Goal: Information Seeking & Learning: Learn about a topic

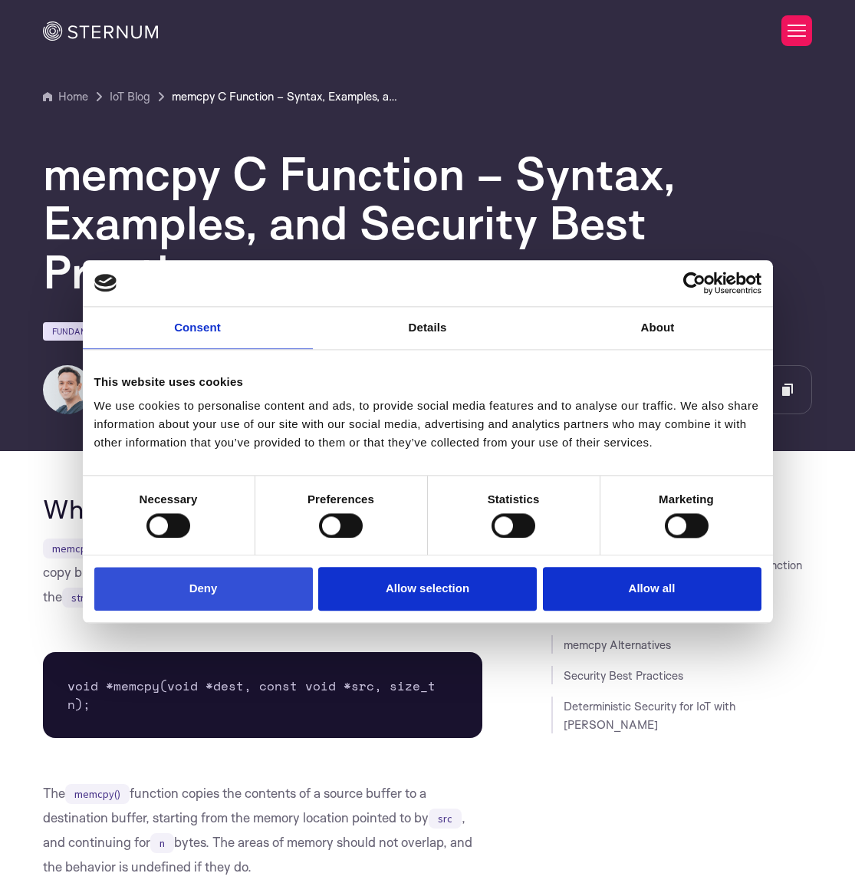
click at [210, 594] on button "Deny" at bounding box center [203, 589] width 219 height 44
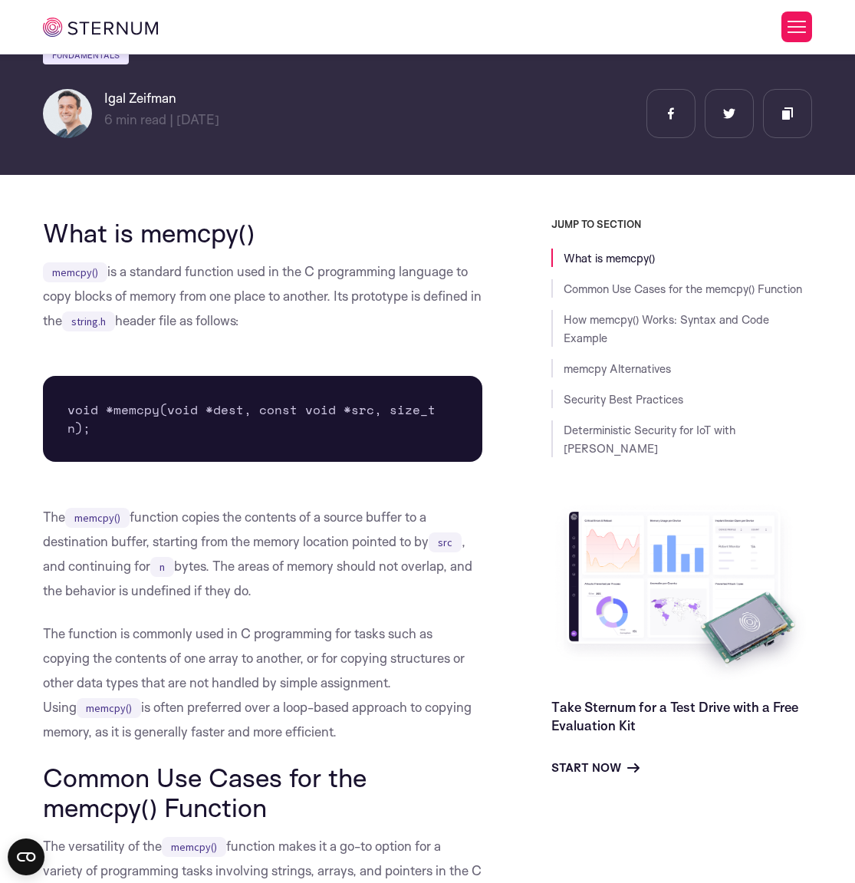
scroll to position [268, 0]
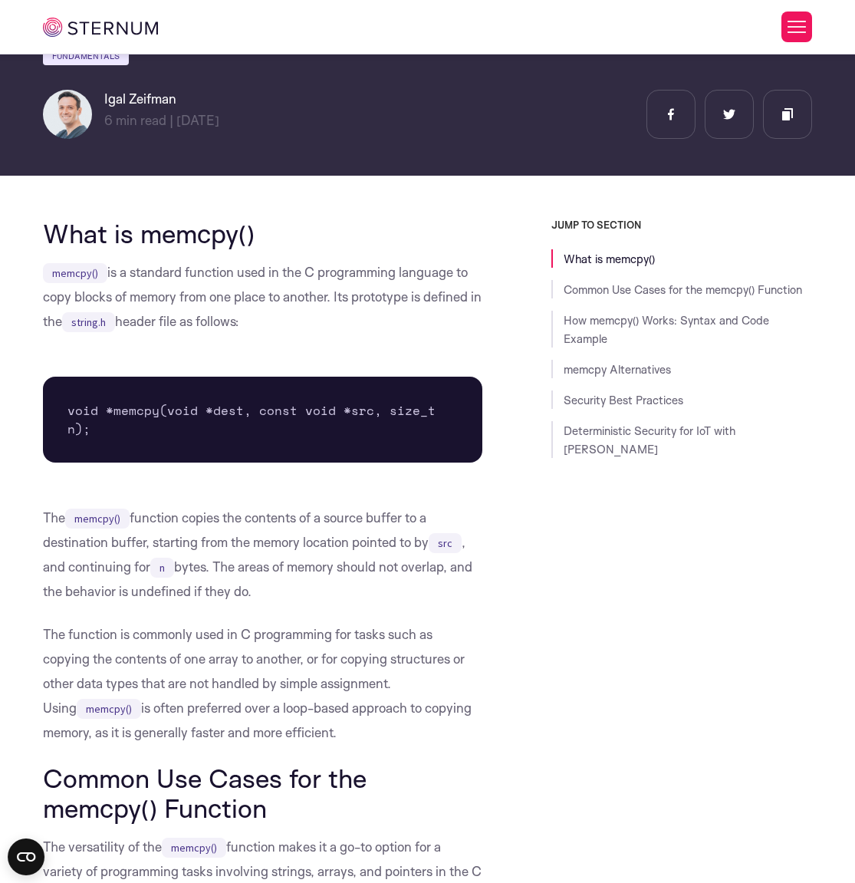
click at [83, 242] on h2 "What is memcpy()" at bounding box center [262, 233] width 439 height 29
click at [84, 242] on h2 "What is memcpy()" at bounding box center [262, 233] width 439 height 29
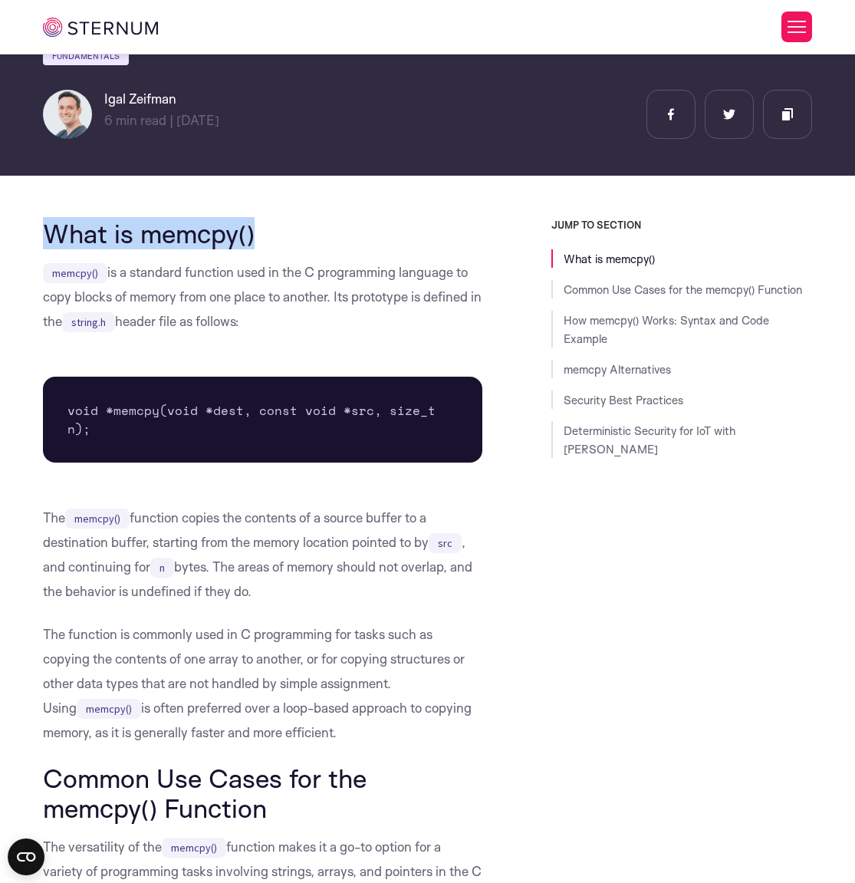
click at [84, 242] on h2 "What is memcpy()" at bounding box center [262, 233] width 439 height 29
click at [81, 275] on code "memcpy()" at bounding box center [75, 273] width 64 height 20
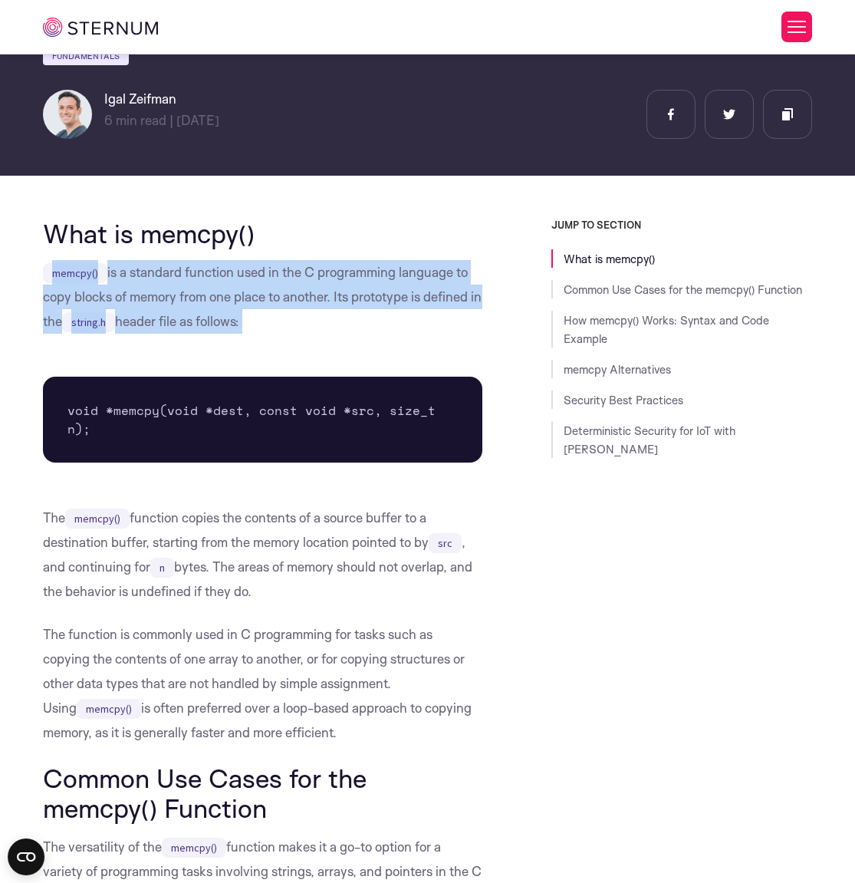
click at [81, 275] on code "memcpy()" at bounding box center [75, 273] width 64 height 20
click at [81, 276] on code "memcpy()" at bounding box center [75, 273] width 64 height 20
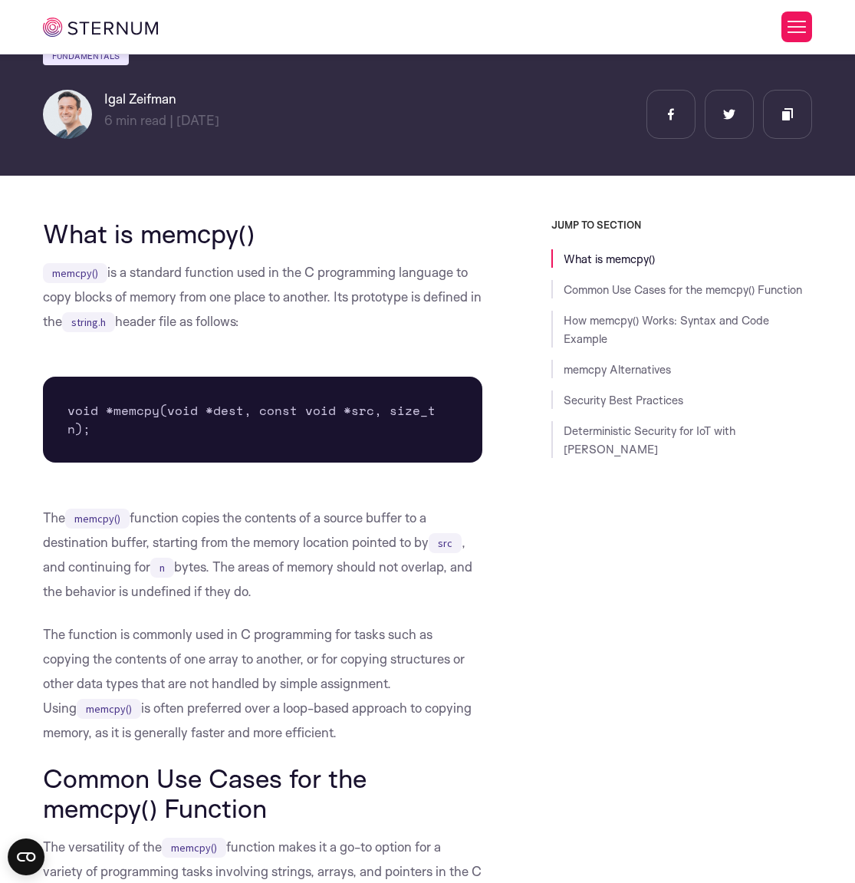
click at [104, 278] on code "memcpy()" at bounding box center [75, 273] width 64 height 20
drag, startPoint x: 104, startPoint y: 278, endPoint x: 117, endPoint y: 278, distance: 13.0
click at [105, 278] on code "memcpy()" at bounding box center [75, 273] width 64 height 20
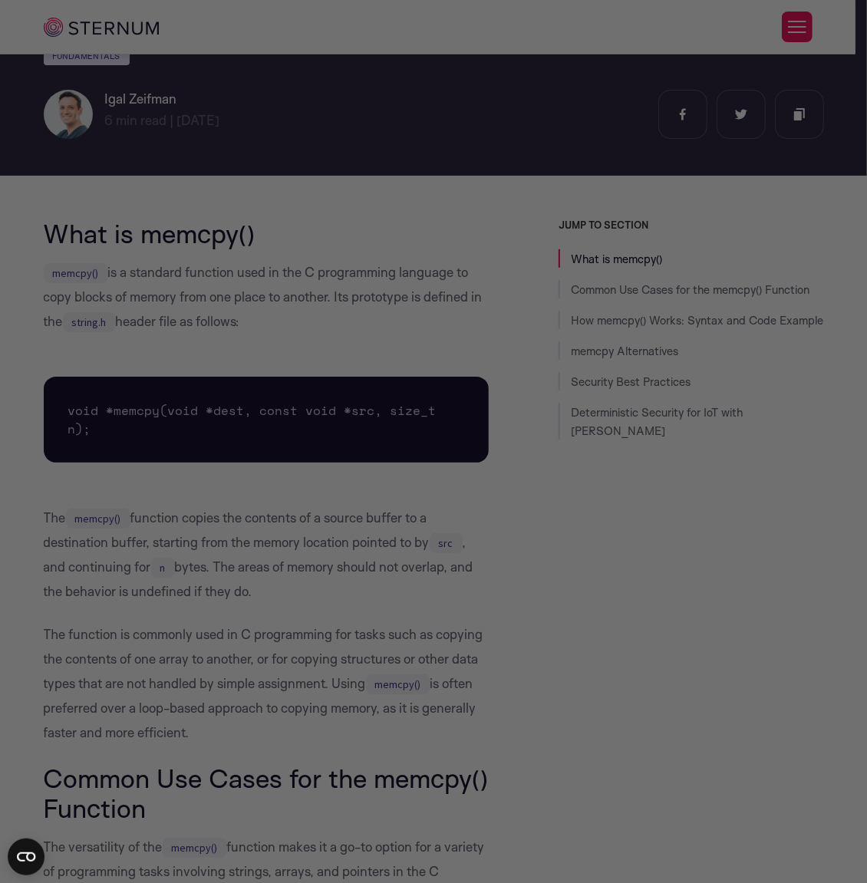
click at [117, 278] on div at bounding box center [437, 446] width 875 height 892
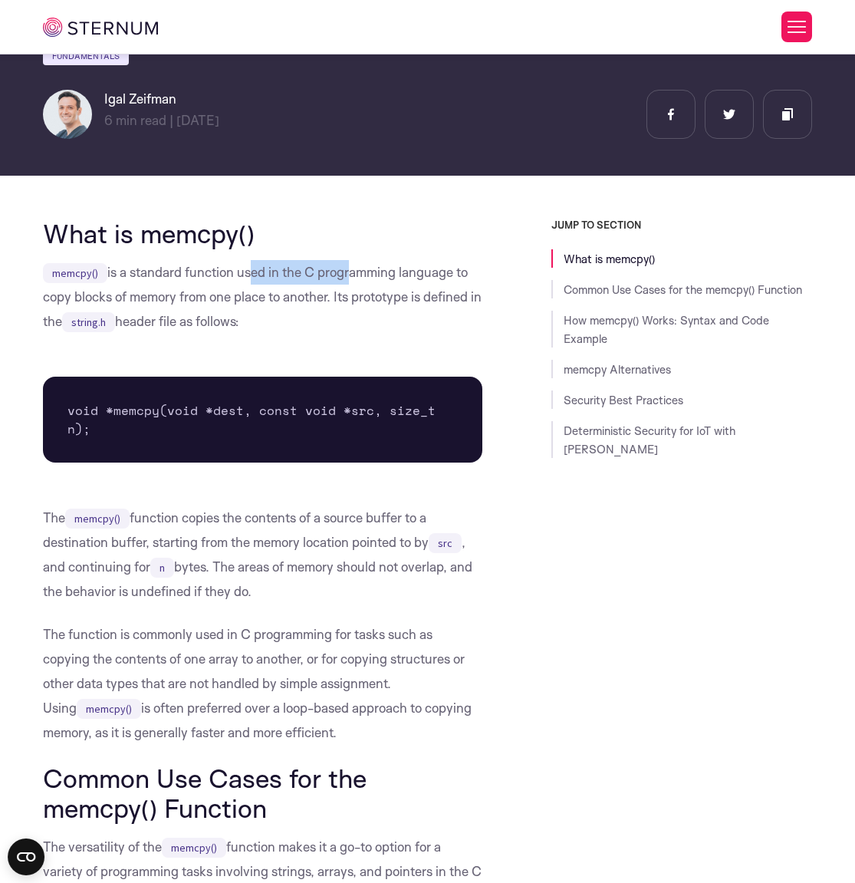
drag, startPoint x: 252, startPoint y: 275, endPoint x: 345, endPoint y: 277, distance: 92.8
click at [345, 277] on p "memcpy() is a standard function used in the C programming language to copy bloc…" at bounding box center [262, 297] width 439 height 74
drag, startPoint x: 55, startPoint y: 294, endPoint x: 141, endPoint y: 307, distance: 86.8
click at [141, 307] on p "memcpy() is a standard function used in the C programming language to copy bloc…" at bounding box center [262, 297] width 439 height 74
click at [178, 301] on p "memcpy() is a standard function used in the C programming language to copy bloc…" at bounding box center [262, 297] width 439 height 74
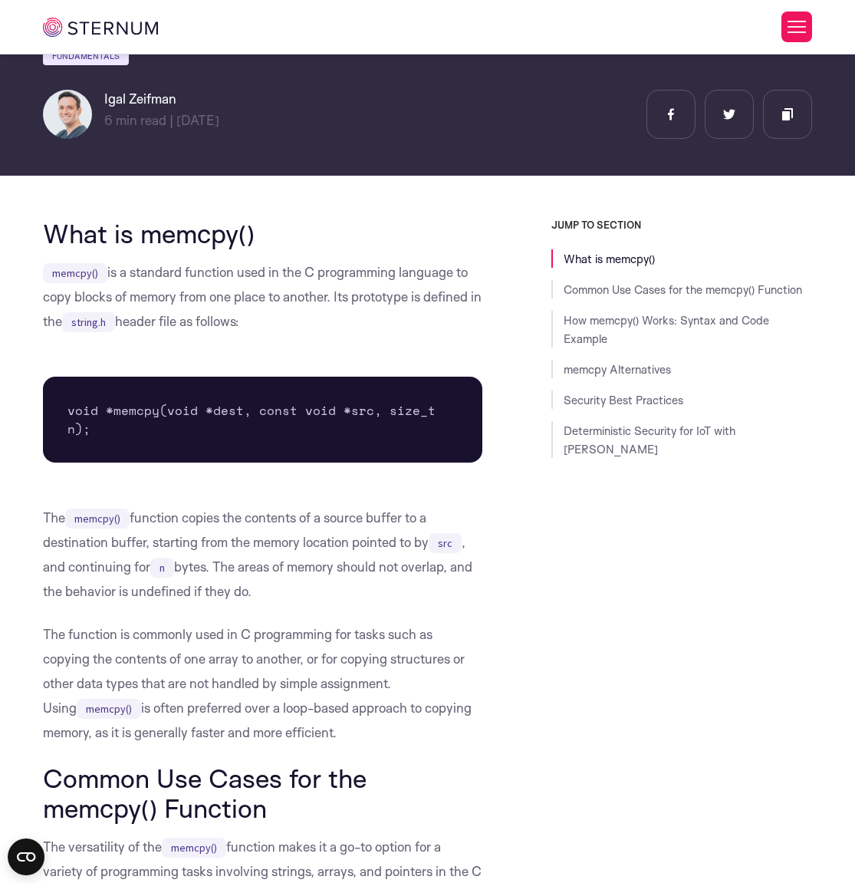
click at [210, 298] on p "memcpy() is a standard function used in the C programming language to copy bloc…" at bounding box center [262, 297] width 439 height 74
drag, startPoint x: 211, startPoint y: 298, endPoint x: 268, endPoint y: 298, distance: 56.7
click at [222, 298] on p "memcpy() is a standard function used in the C programming language to copy bloc…" at bounding box center [262, 297] width 439 height 74
click at [302, 298] on p "memcpy() is a standard function used in the C programming language to copy bloc…" at bounding box center [262, 297] width 439 height 74
drag, startPoint x: 326, startPoint y: 300, endPoint x: 337, endPoint y: 301, distance: 11.5
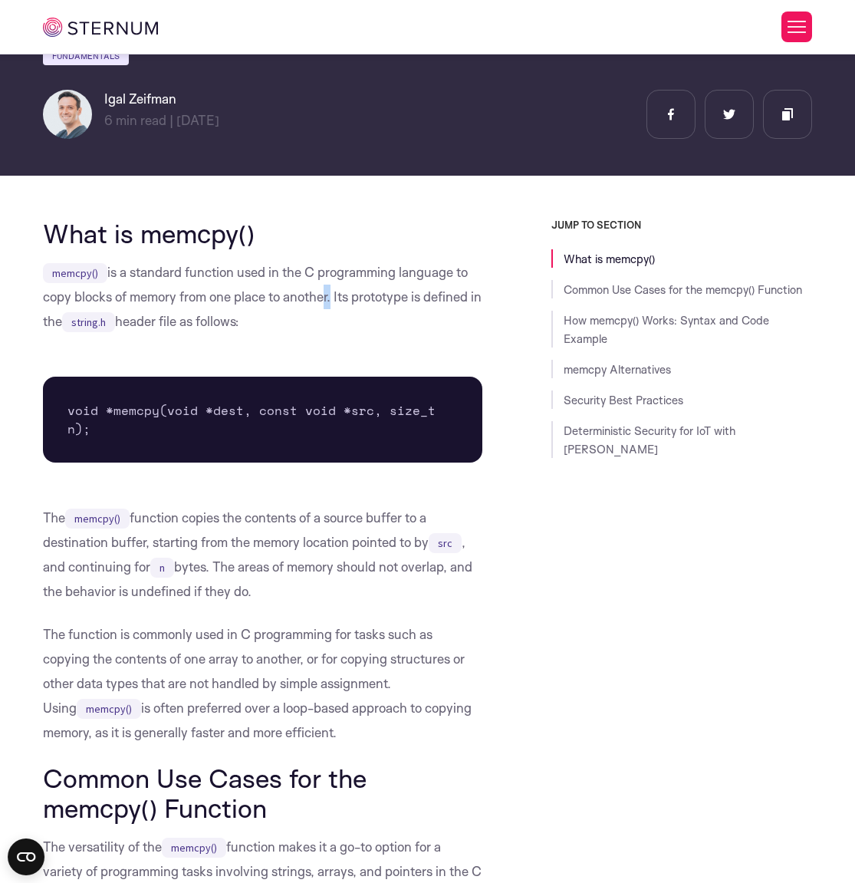
click at [336, 301] on p "memcpy() is a standard function used in the C programming language to copy bloc…" at bounding box center [262, 297] width 439 height 74
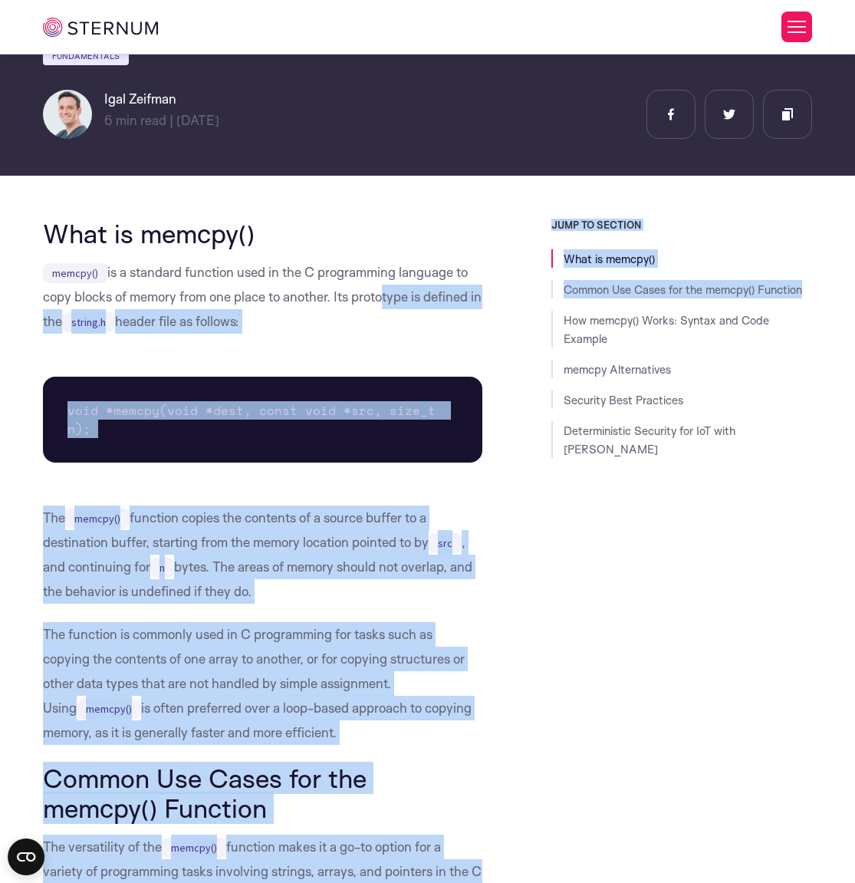
drag, startPoint x: 378, startPoint y: 302, endPoint x: 490, endPoint y: 311, distance: 112.3
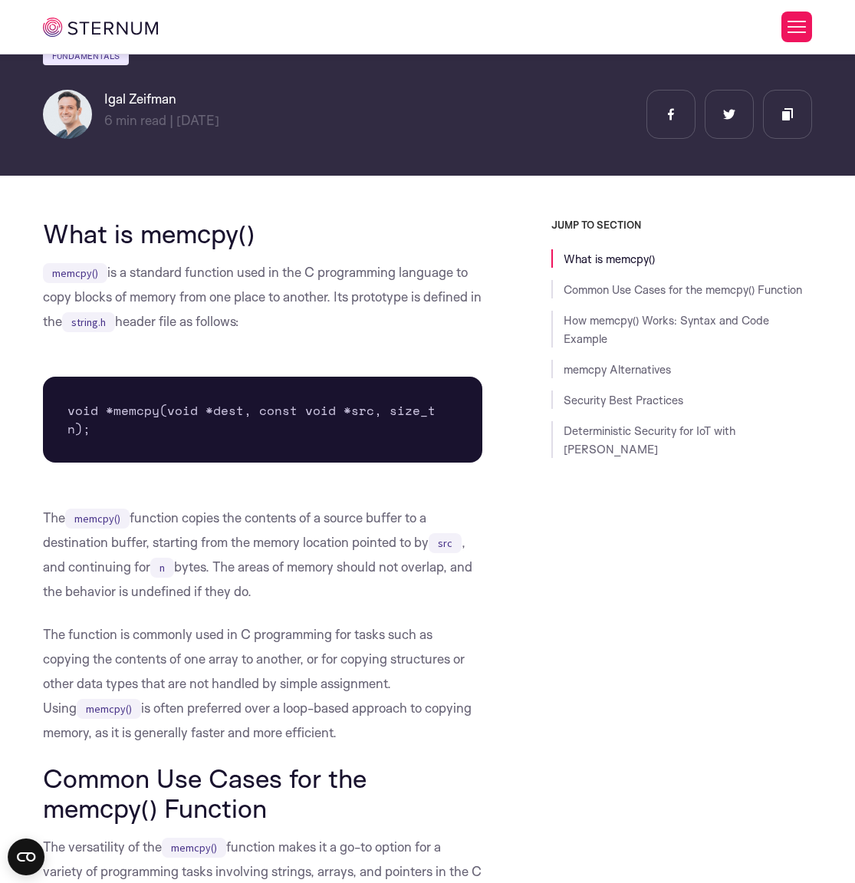
click at [218, 293] on p "memcpy() is a standard function used in the C programming language to copy bloc…" at bounding box center [262, 297] width 439 height 74
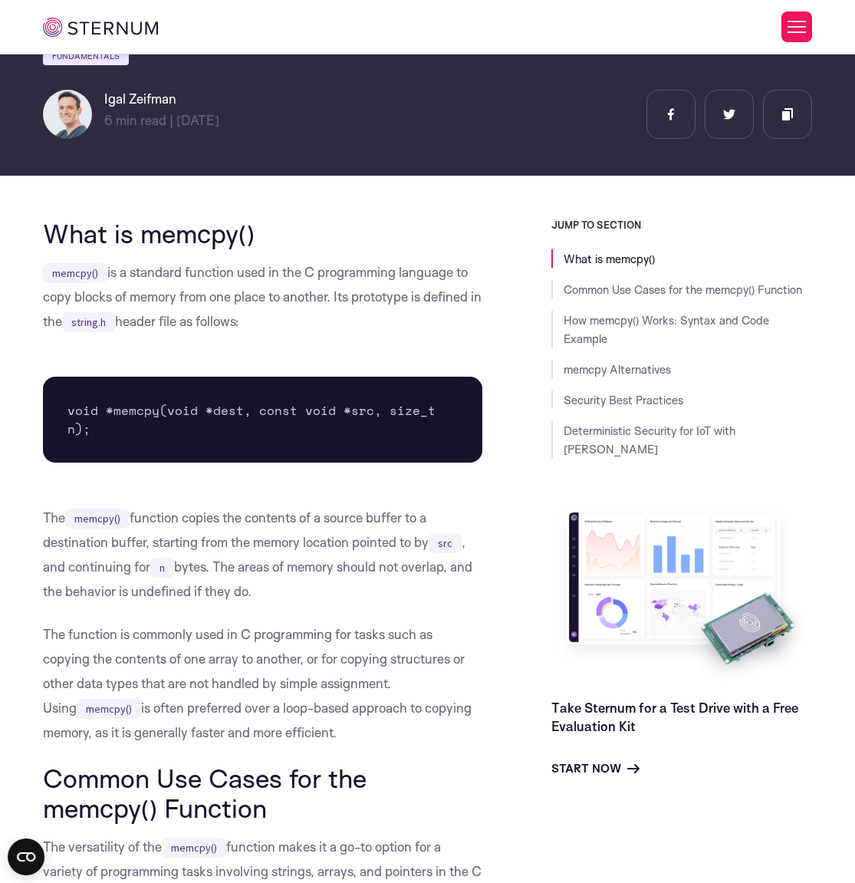
scroll to position [360, 0]
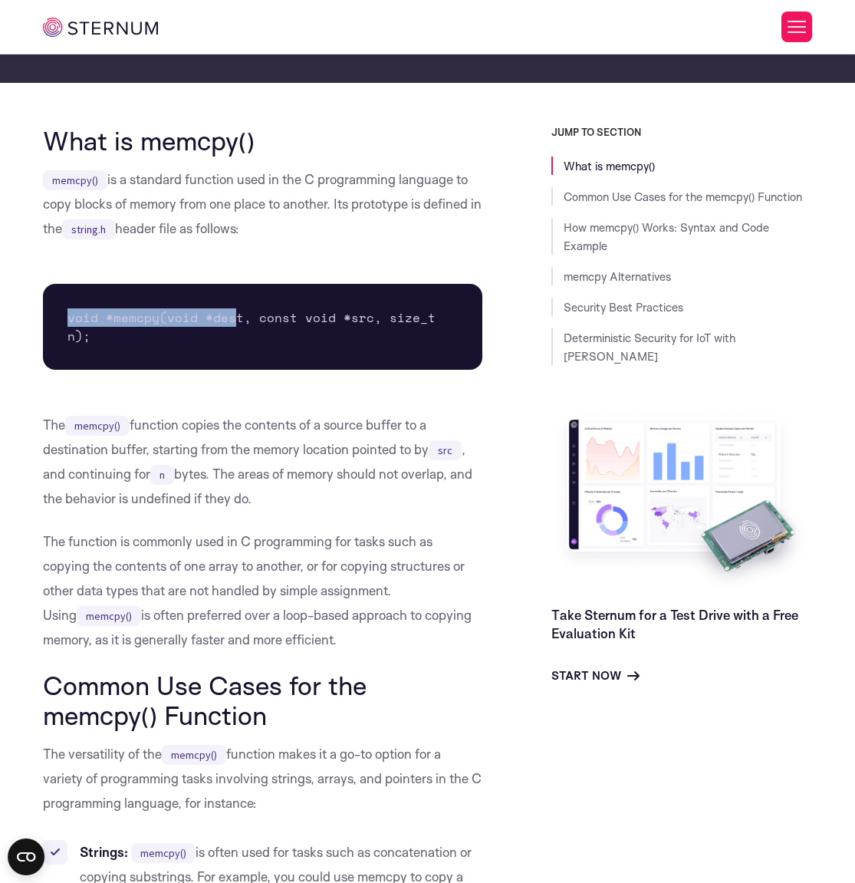
drag, startPoint x: 124, startPoint y: 308, endPoint x: 236, endPoint y: 323, distance: 112.9
click at [236, 323] on pre "void *memcpy(void *dest, const void *src, size_t n);" at bounding box center [262, 327] width 439 height 86
click at [225, 314] on pre "void *memcpy(void *dest, const void *src, size_t n);" at bounding box center [262, 327] width 439 height 86
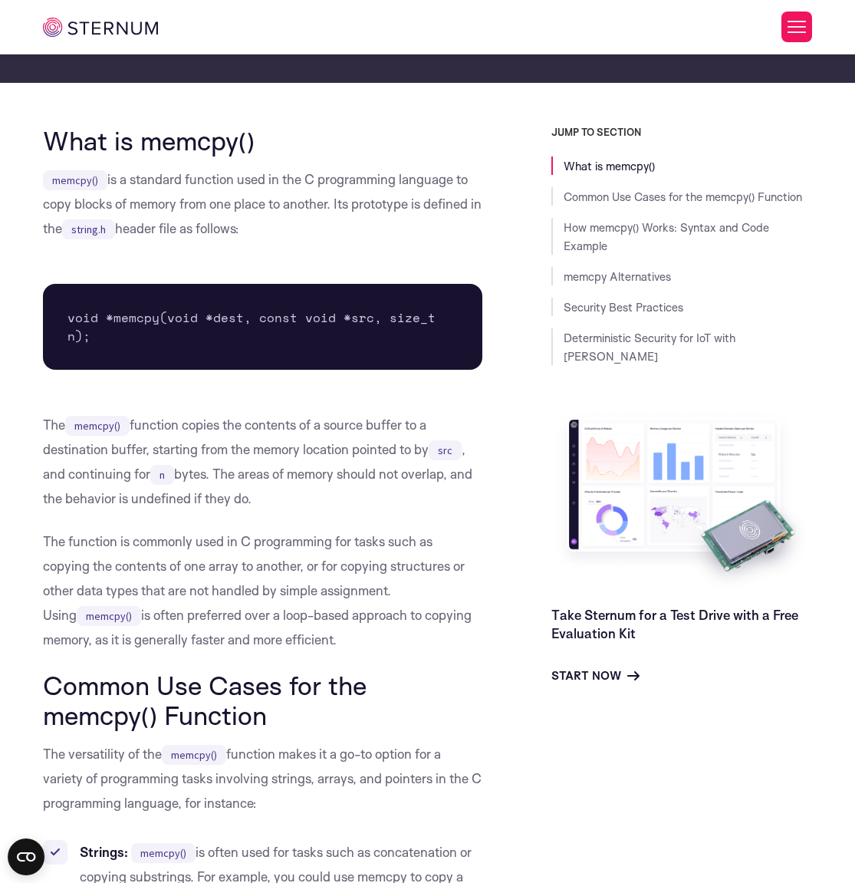
click at [344, 317] on pre "void *memcpy(void *dest, const void *src, size_t n);" at bounding box center [262, 327] width 439 height 86
click at [54, 418] on p "The memcpy() function copies the contents of a source buffer to a destination b…" at bounding box center [262, 462] width 439 height 98
click at [90, 431] on code "memcpy()" at bounding box center [97, 426] width 64 height 20
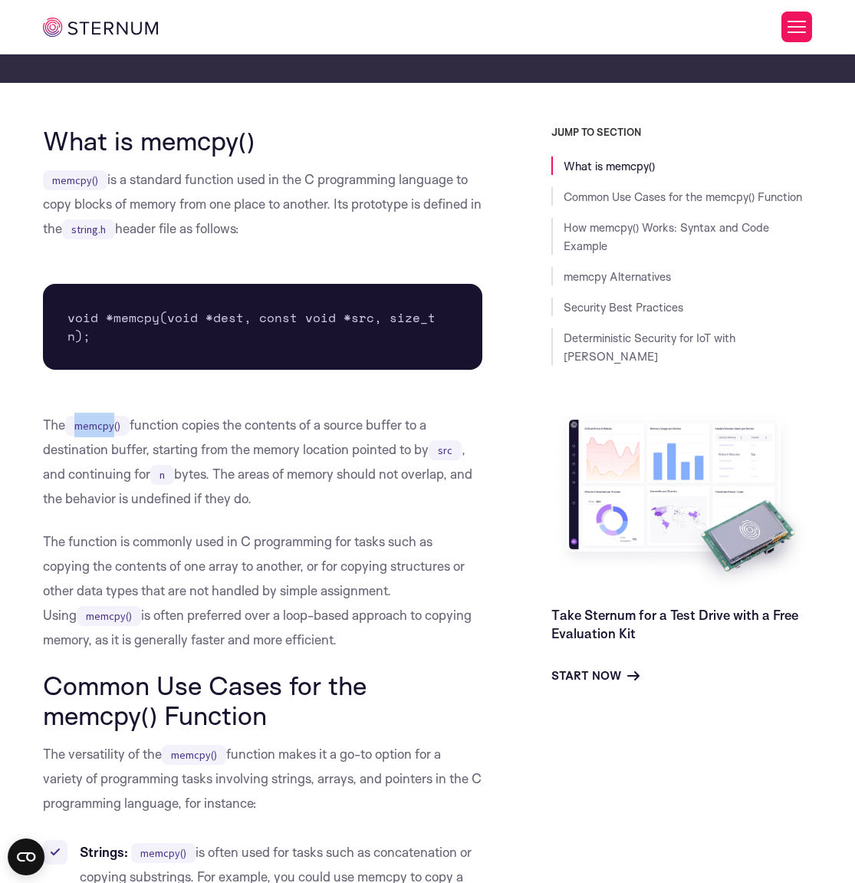
click at [90, 431] on code "memcpy()" at bounding box center [97, 426] width 64 height 20
click at [160, 433] on p "The memcpy() function copies the contents of a source buffer to a destination b…" at bounding box center [262, 462] width 439 height 98
click at [212, 454] on p "The memcpy() function copies the contents of a source buffer to a destination b…" at bounding box center [262, 462] width 439 height 98
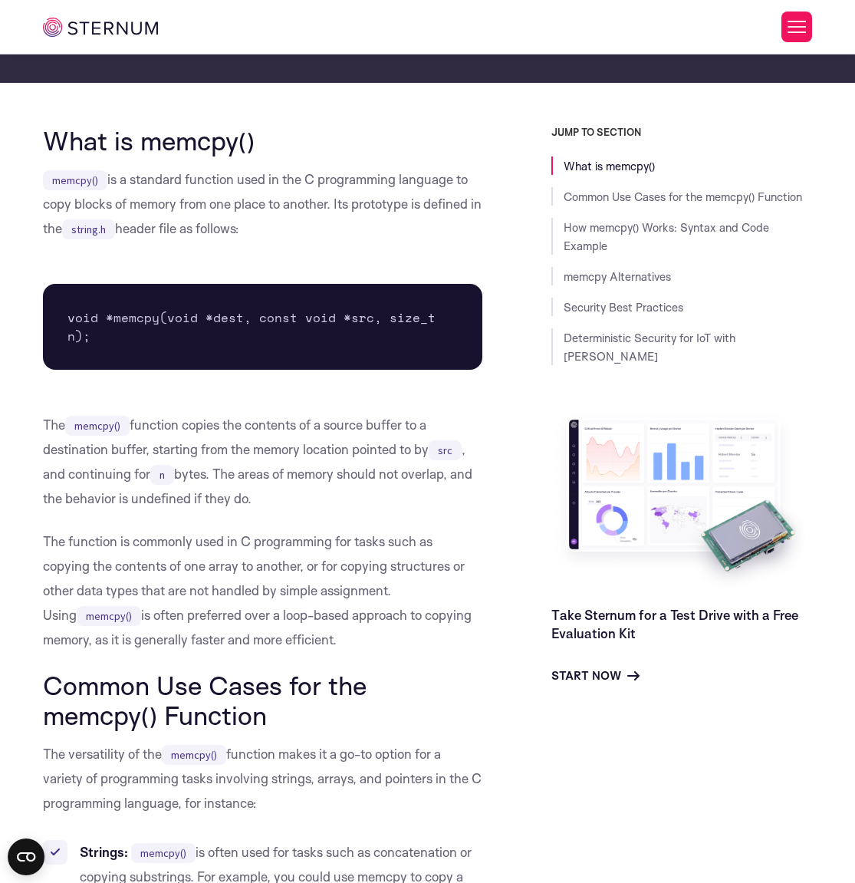
click at [53, 473] on p "The memcpy() function copies the contents of a source buffer to a destination b…" at bounding box center [262, 462] width 439 height 98
click at [81, 475] on p "The memcpy() function copies the contents of a source buffer to a destination b…" at bounding box center [262, 462] width 439 height 98
click at [82, 475] on p "The memcpy() function copies the contents of a source buffer to a destination b…" at bounding box center [262, 462] width 439 height 98
click at [186, 472] on p "The memcpy() function copies the contents of a source buffer to a destination b…" at bounding box center [262, 462] width 439 height 98
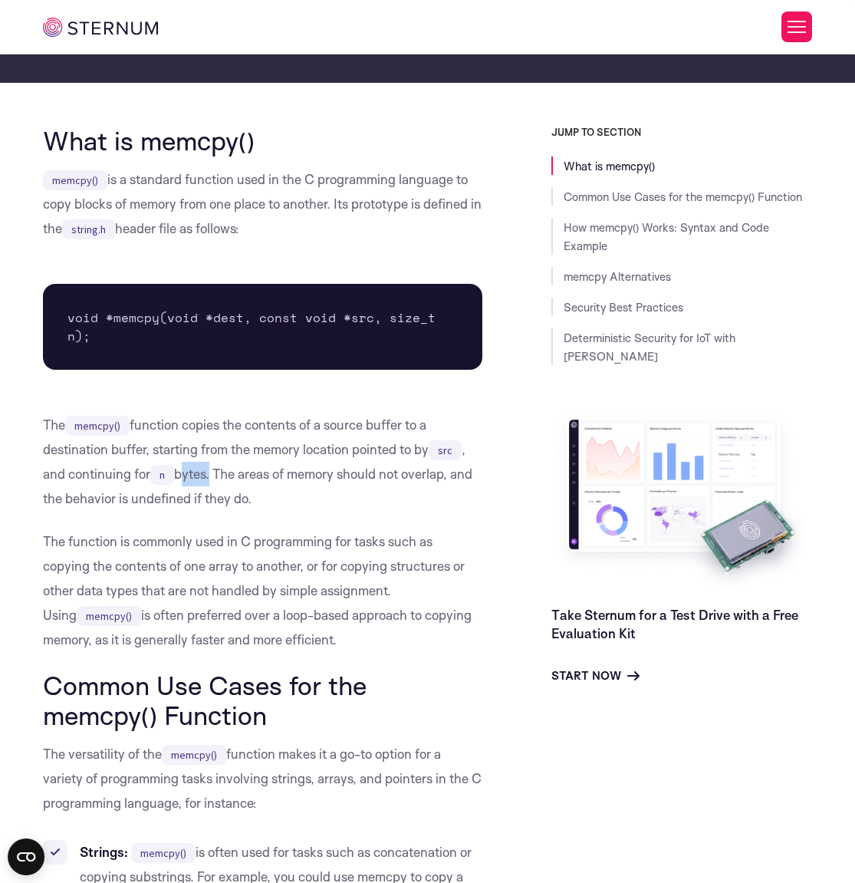
click at [186, 472] on p "The memcpy() function copies the contents of a source buffer to a destination b…" at bounding box center [262, 462] width 439 height 98
click at [67, 536] on p "The function is commonly used in C programming for tasks such as copying the co…" at bounding box center [262, 590] width 439 height 123
click at [169, 546] on p "The function is commonly used in C programming for tasks such as copying the co…" at bounding box center [262, 590] width 439 height 123
drag, startPoint x: 332, startPoint y: 427, endPoint x: 433, endPoint y: 436, distance: 100.8
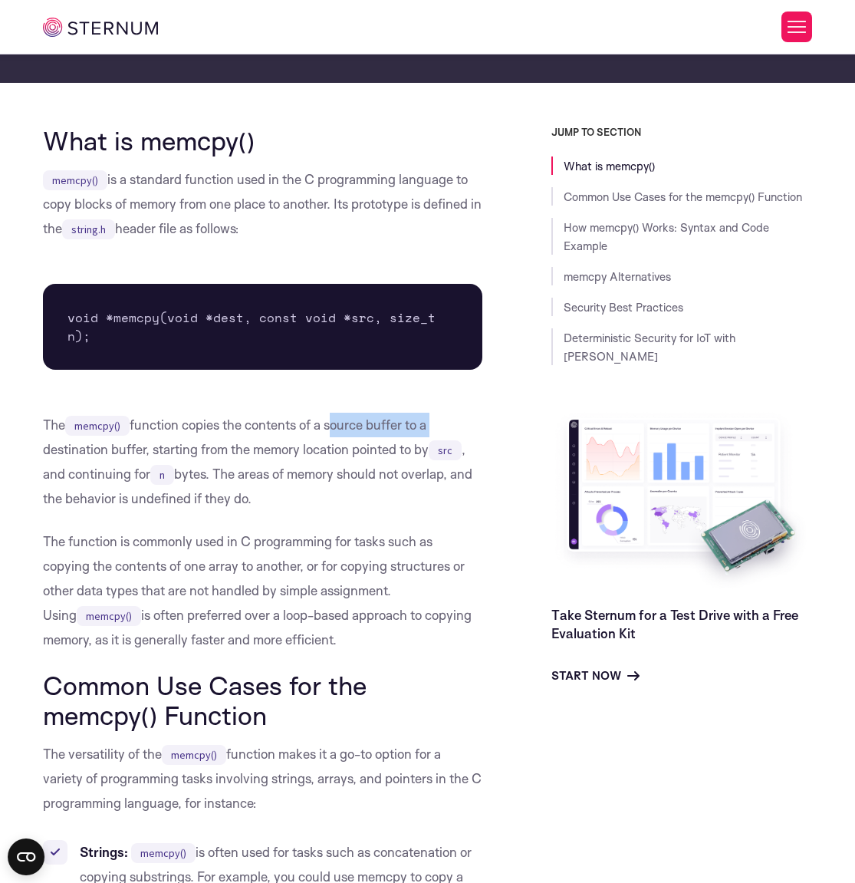
click at [435, 435] on p "The memcpy() function copies the contents of a source buffer to a destination b…" at bounding box center [262, 462] width 439 height 98
drag, startPoint x: 64, startPoint y: 450, endPoint x: 133, endPoint y: 448, distance: 69.1
click at [122, 448] on p "The memcpy() function copies the contents of a source buffer to a destination b…" at bounding box center [262, 462] width 439 height 98
drag, startPoint x: 133, startPoint y: 448, endPoint x: 166, endPoint y: 449, distance: 33.7
click at [133, 448] on p "The memcpy() function copies the contents of a source buffer to a destination b…" at bounding box center [262, 462] width 439 height 98
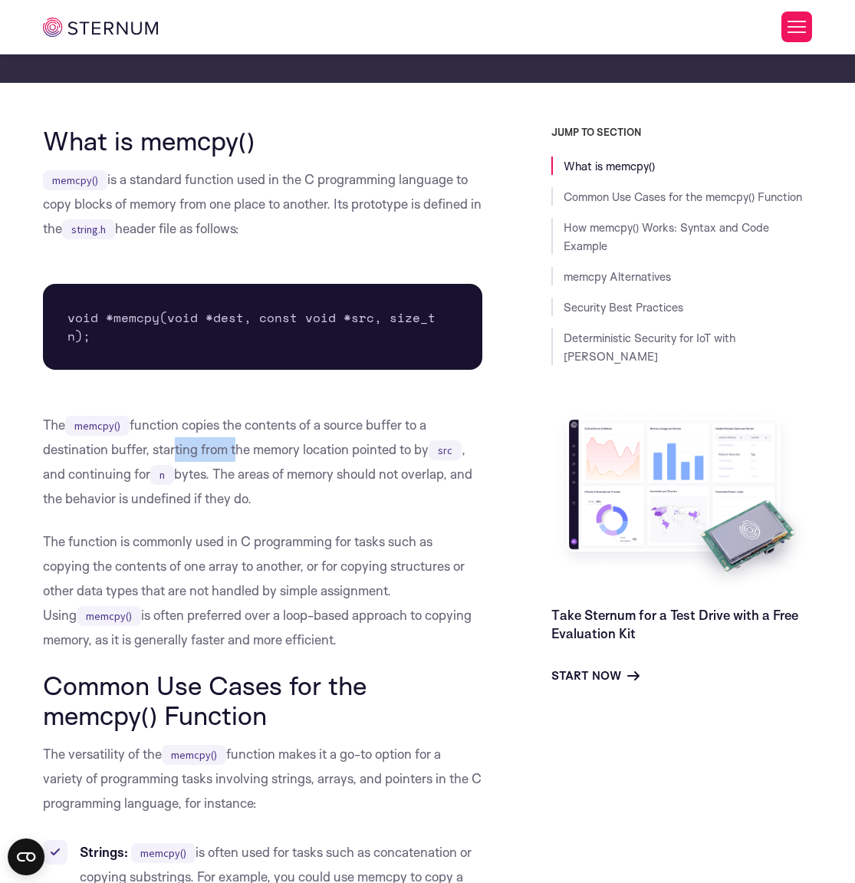
drag, startPoint x: 185, startPoint y: 453, endPoint x: 234, endPoint y: 462, distance: 49.8
click at [234, 462] on p "The memcpy() function copies the contents of a source buffer to a destination b…" at bounding box center [262, 462] width 439 height 98
click at [234, 466] on p "The memcpy() function copies the contents of a source buffer to a destination b…" at bounding box center [262, 462] width 439 height 98
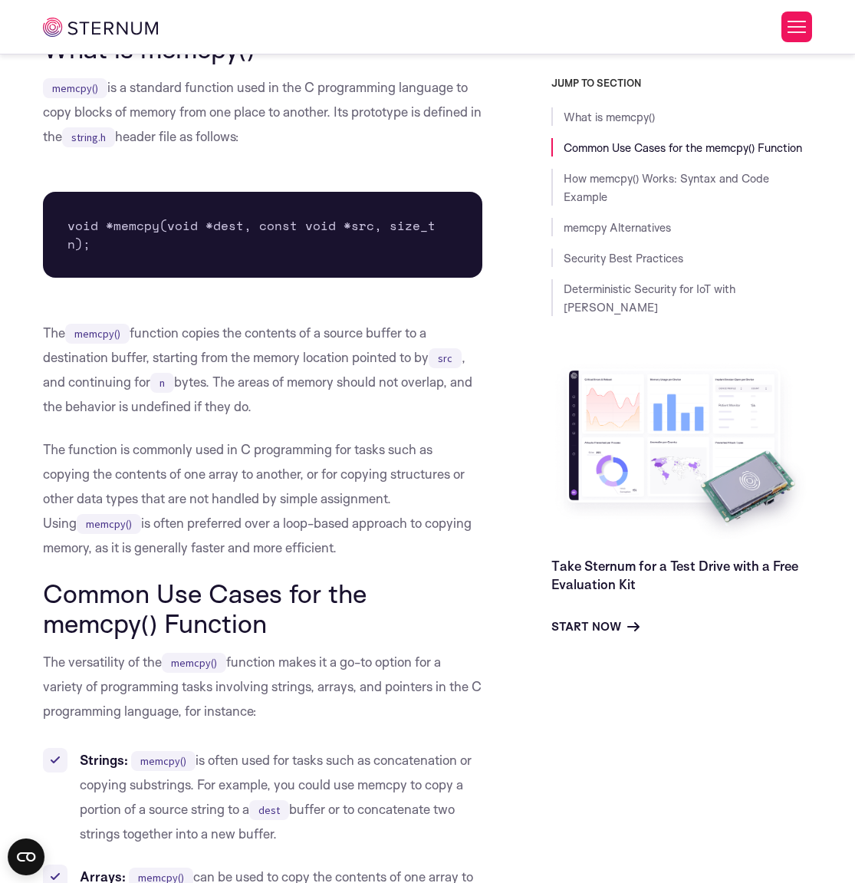
scroll to position [729, 0]
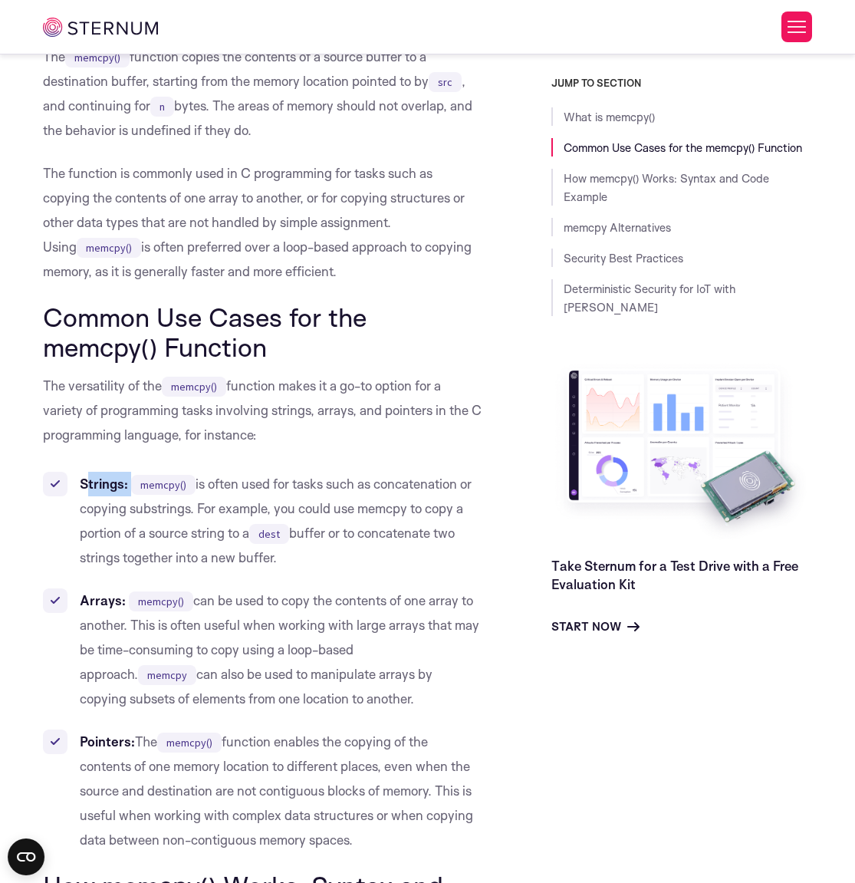
drag, startPoint x: 96, startPoint y: 488, endPoint x: 143, endPoint y: 488, distance: 47.5
click at [143, 488] on li "Strings: memcpy() is often used for tasks such as concatenation or copying subs…" at bounding box center [262, 521] width 439 height 98
drag, startPoint x: 92, startPoint y: 602, endPoint x: 114, endPoint y: 617, distance: 26.6
click at [112, 604] on strong "Arrays:" at bounding box center [103, 600] width 46 height 16
click at [158, 752] on li "Pointers: The memcpy() function enables the copying of the contents of one memo…" at bounding box center [262, 790] width 439 height 123
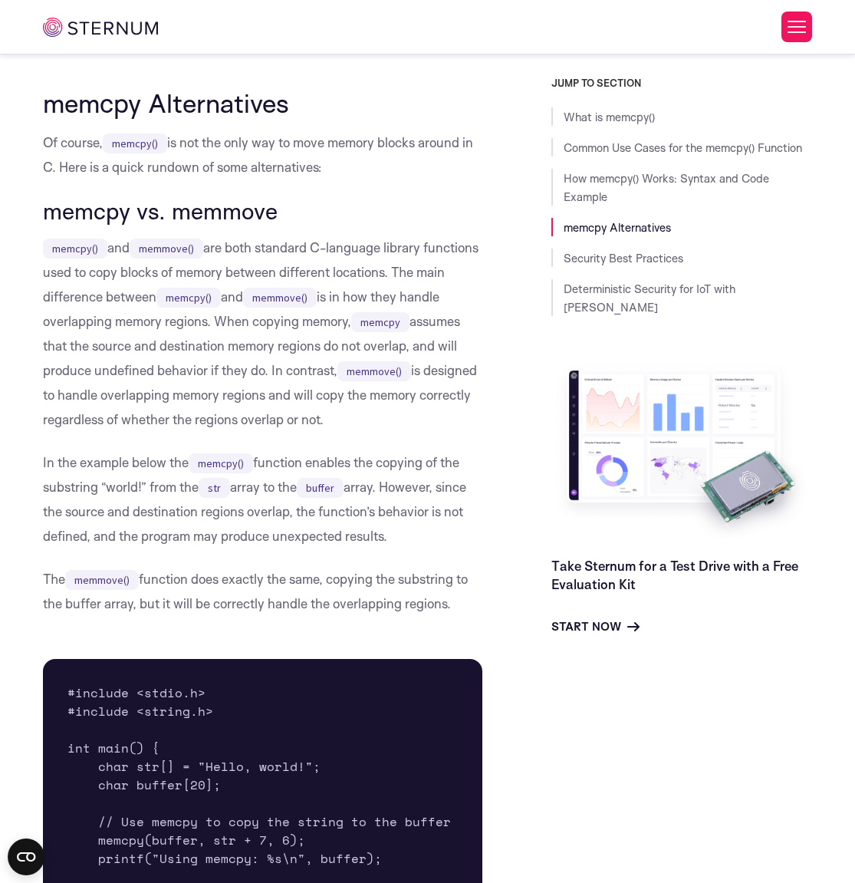
scroll to position [2569, 0]
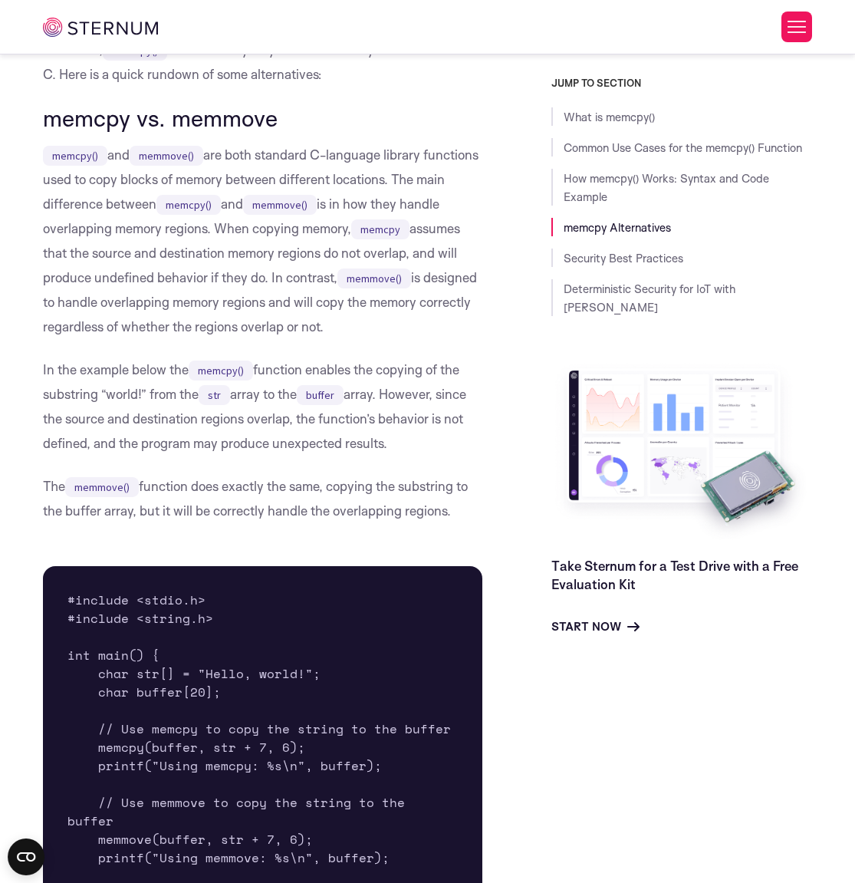
click at [74, 417] on p "In the example below the memcpy() function enables the copying of the substring…" at bounding box center [262, 406] width 439 height 98
click at [74, 418] on p "In the example below the memcpy() function enables the copying of the substring…" at bounding box center [262, 406] width 439 height 98
click at [141, 416] on p "In the example below the memcpy() function enables the copying of the substring…" at bounding box center [262, 406] width 439 height 98
click at [221, 428] on p "In the example below the memcpy() function enables the copying of the substring…" at bounding box center [262, 406] width 439 height 98
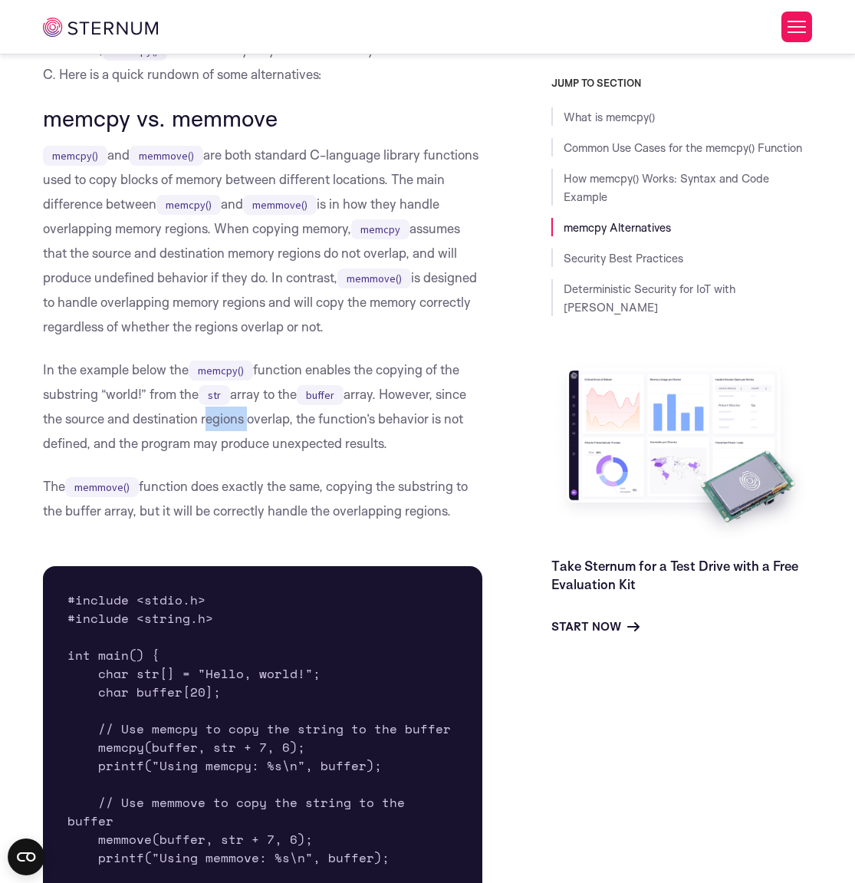
click at [221, 428] on p "In the example below the memcpy() function enables the copying of the substring…" at bounding box center [262, 406] width 439 height 98
click at [259, 429] on p "In the example below the memcpy() function enables the copying of the substring…" at bounding box center [262, 406] width 439 height 98
drag, startPoint x: 301, startPoint y: 423, endPoint x: 396, endPoint y: 456, distance: 99.9
click at [396, 456] on p "In the example below the memcpy() function enables the copying of the substring…" at bounding box center [262, 406] width 439 height 98
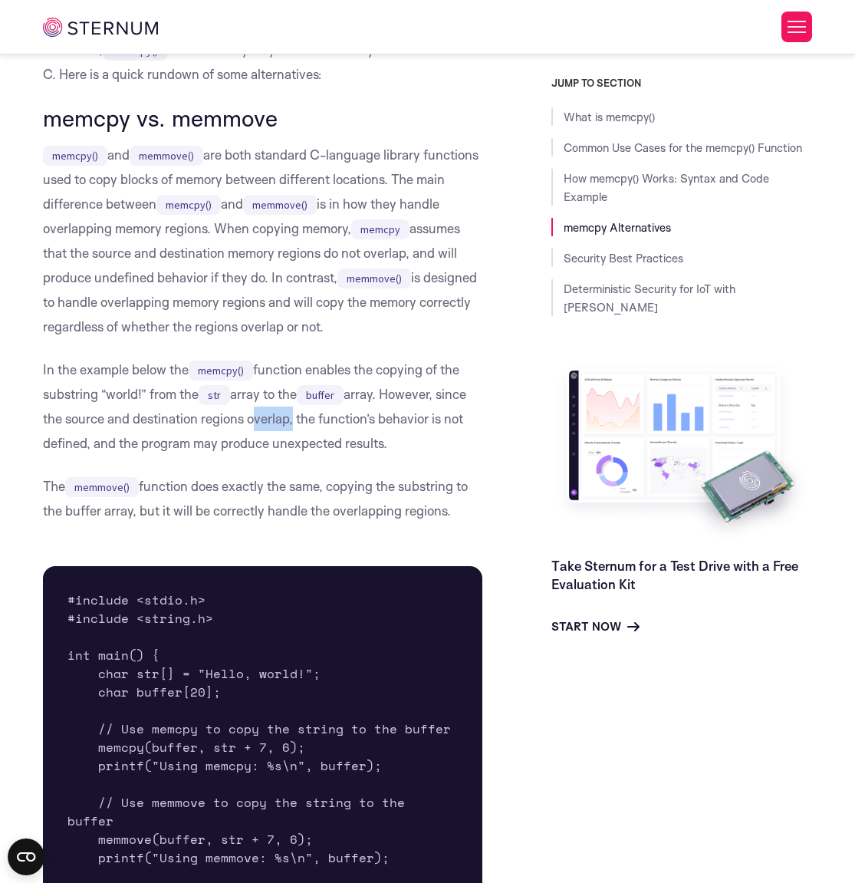
click at [377, 448] on p "In the example below the memcpy() function enables the copying of the substring…" at bounding box center [262, 406] width 439 height 98
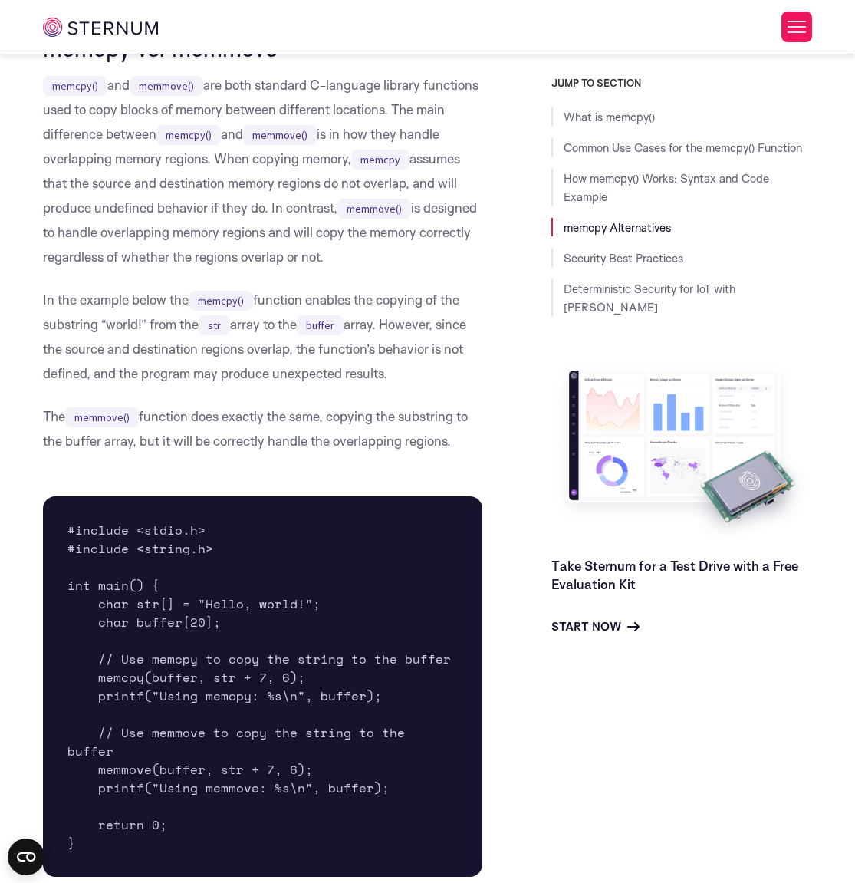
scroll to position [2661, 0]
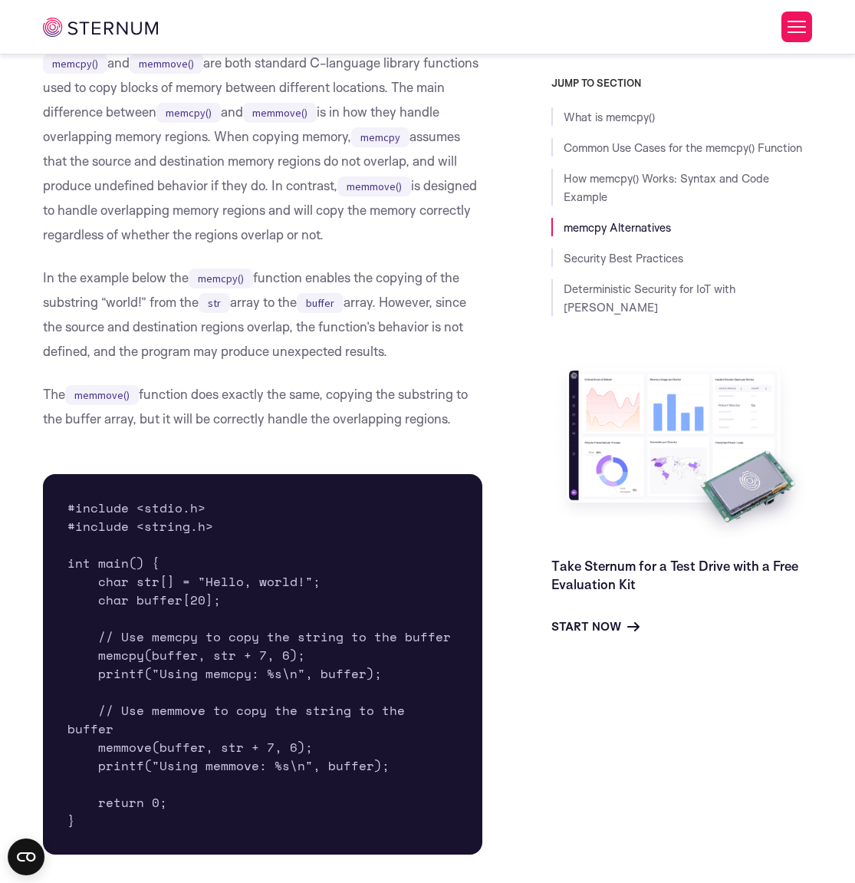
click at [339, 476] on pre "#include <stdio.h> #include <string.h> int main() { char str[] = "Hello, world!…" at bounding box center [262, 664] width 439 height 380
